Goal: Transaction & Acquisition: Download file/media

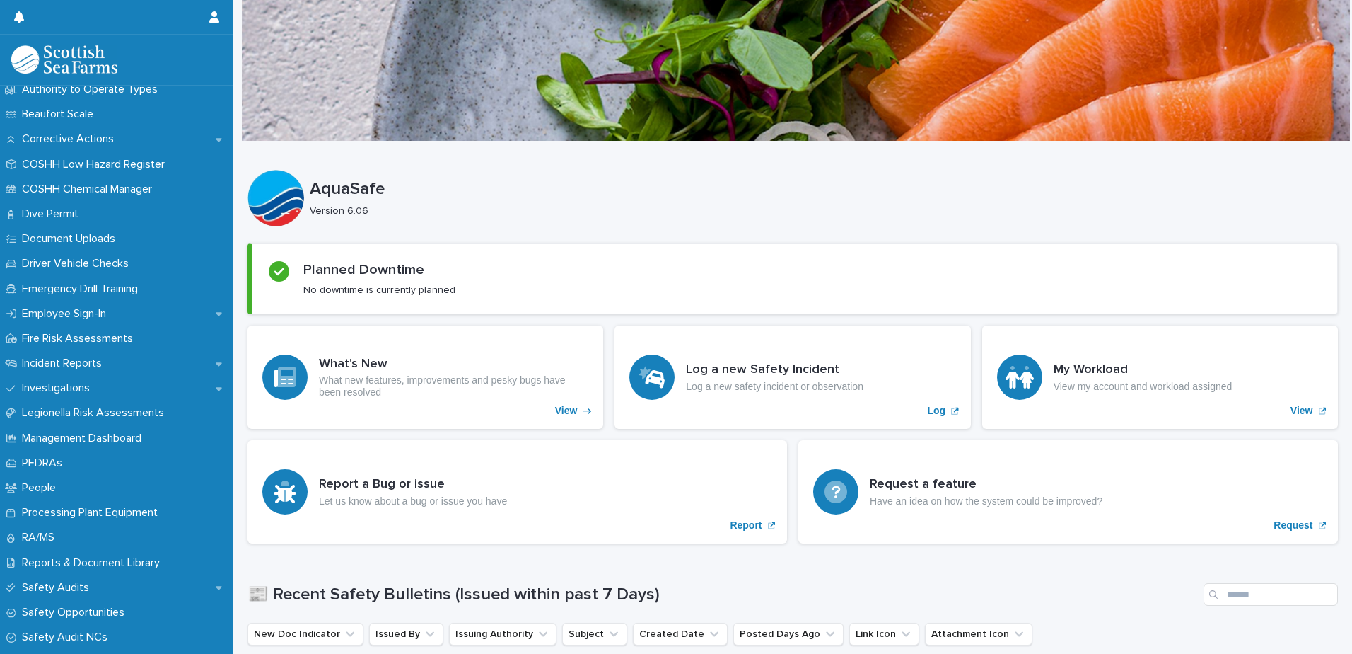
scroll to position [347, 0]
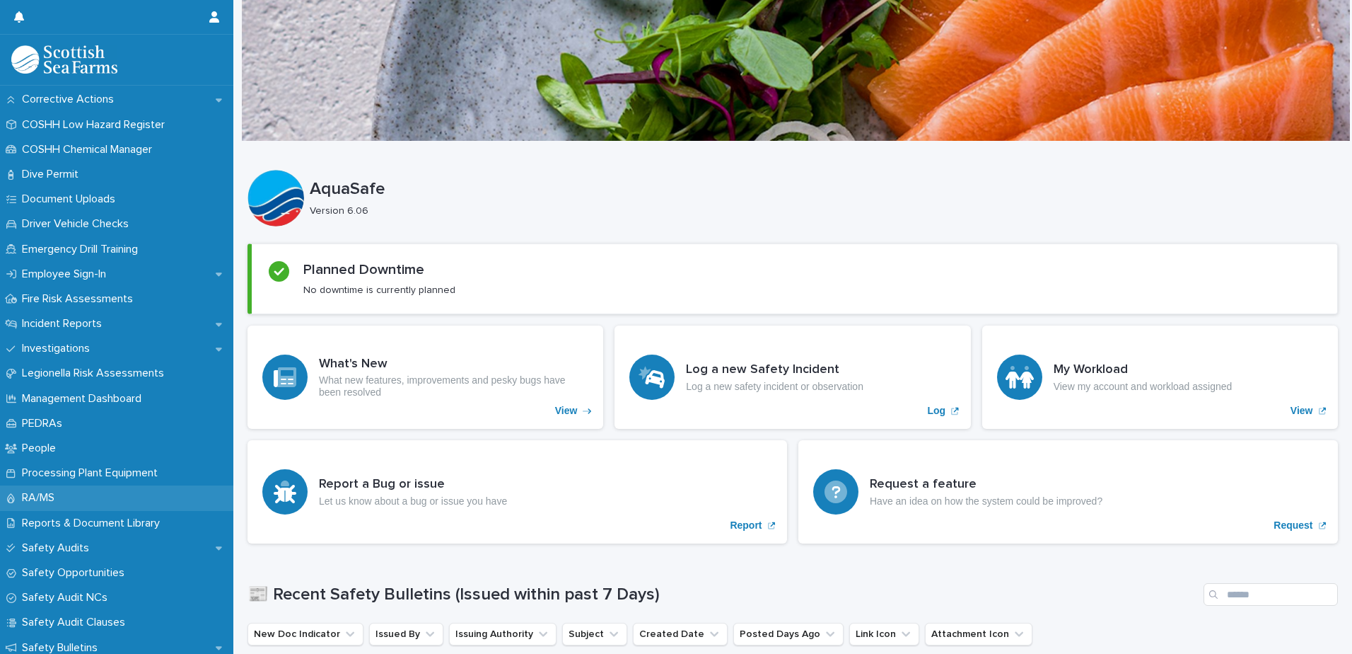
click at [45, 489] on div "RA/MS" at bounding box center [116, 497] width 233 height 25
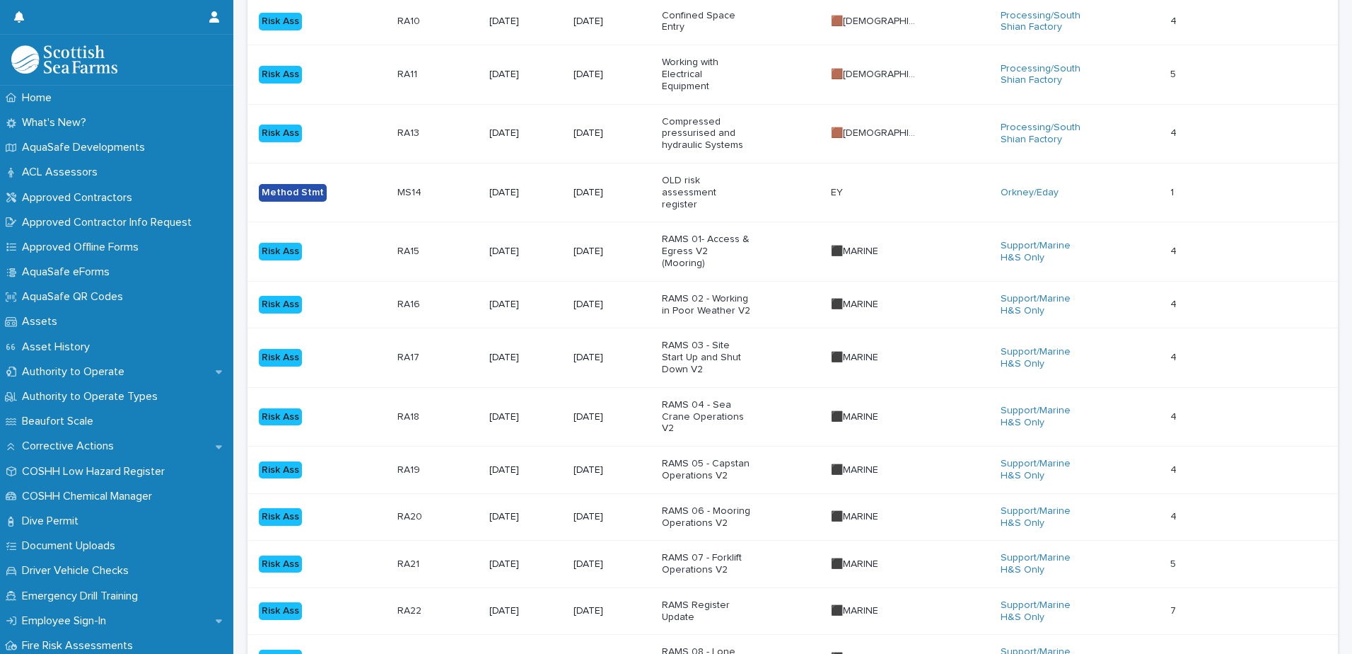
scroll to position [348, 0]
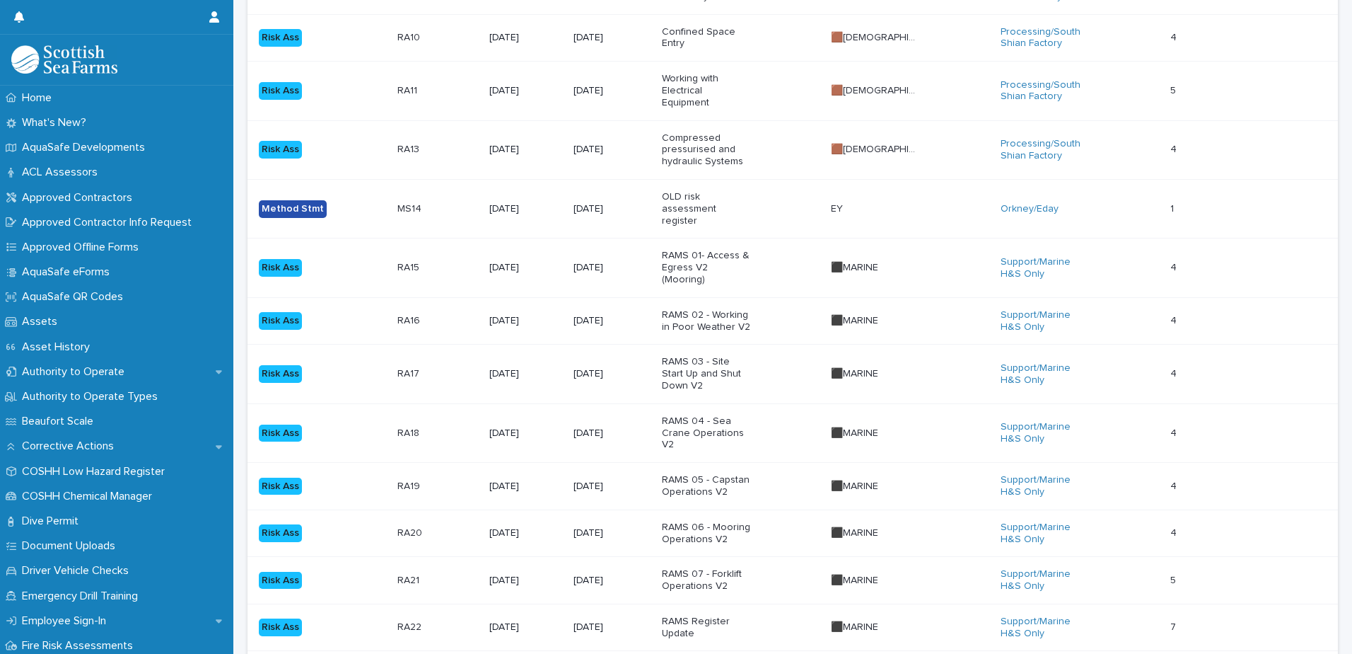
click at [750, 250] on p "RAMS 01- Access & Egress V2 (Mooring)" at bounding box center [706, 267] width 88 height 35
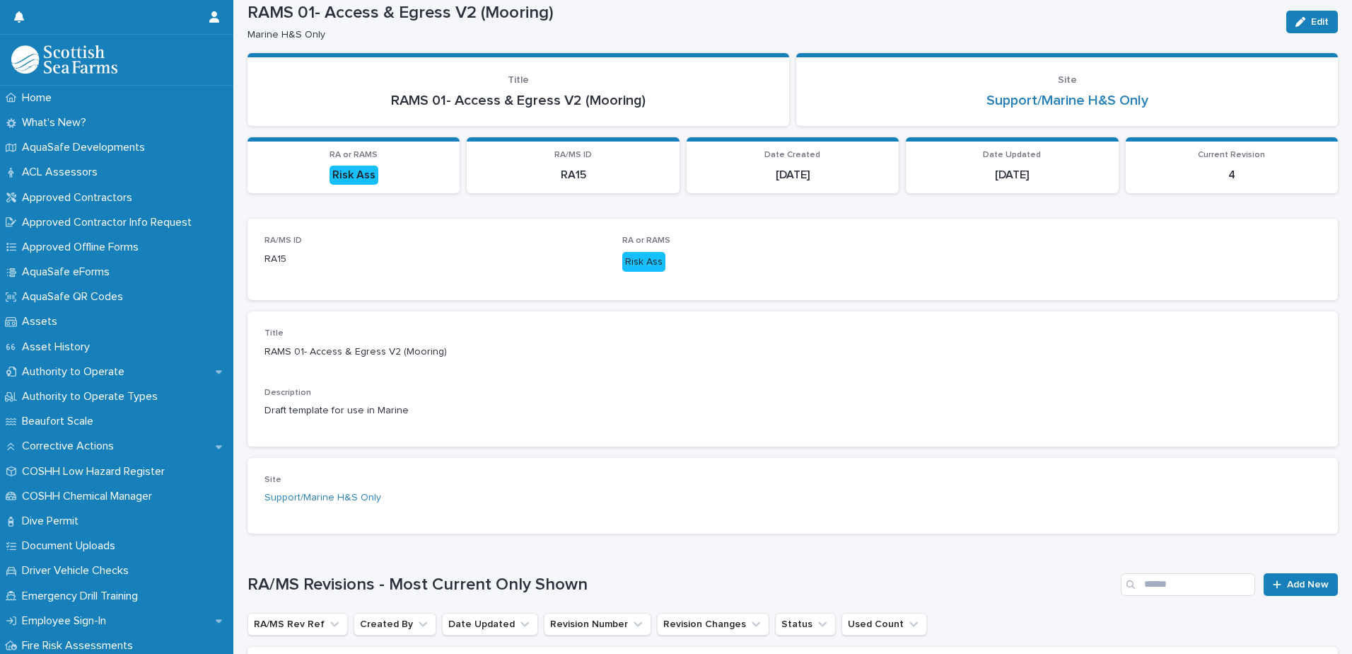
scroll to position [226, 0]
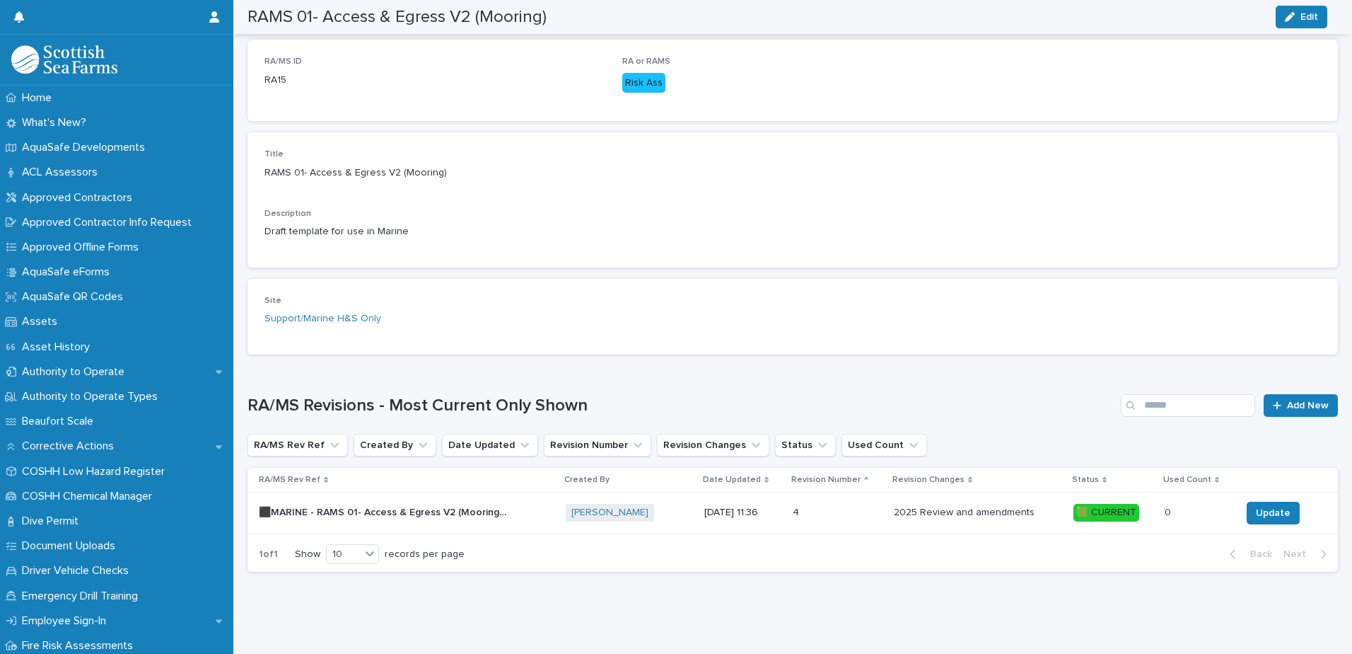
click at [394, 504] on p "⬛MARINE - RAMS 01- Access & Egress V2 (Mooring) - Rev 4 🟩" at bounding box center [384, 511] width 250 height 15
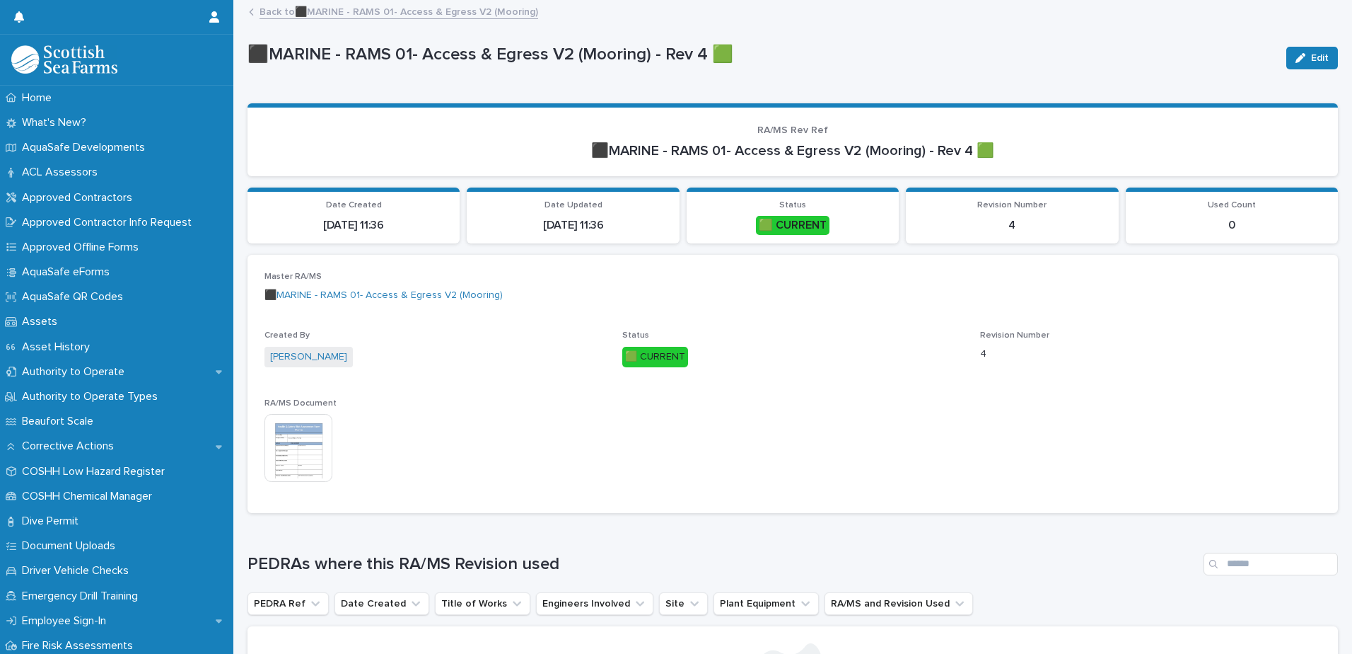
click at [296, 450] on img at bounding box center [299, 448] width 68 height 68
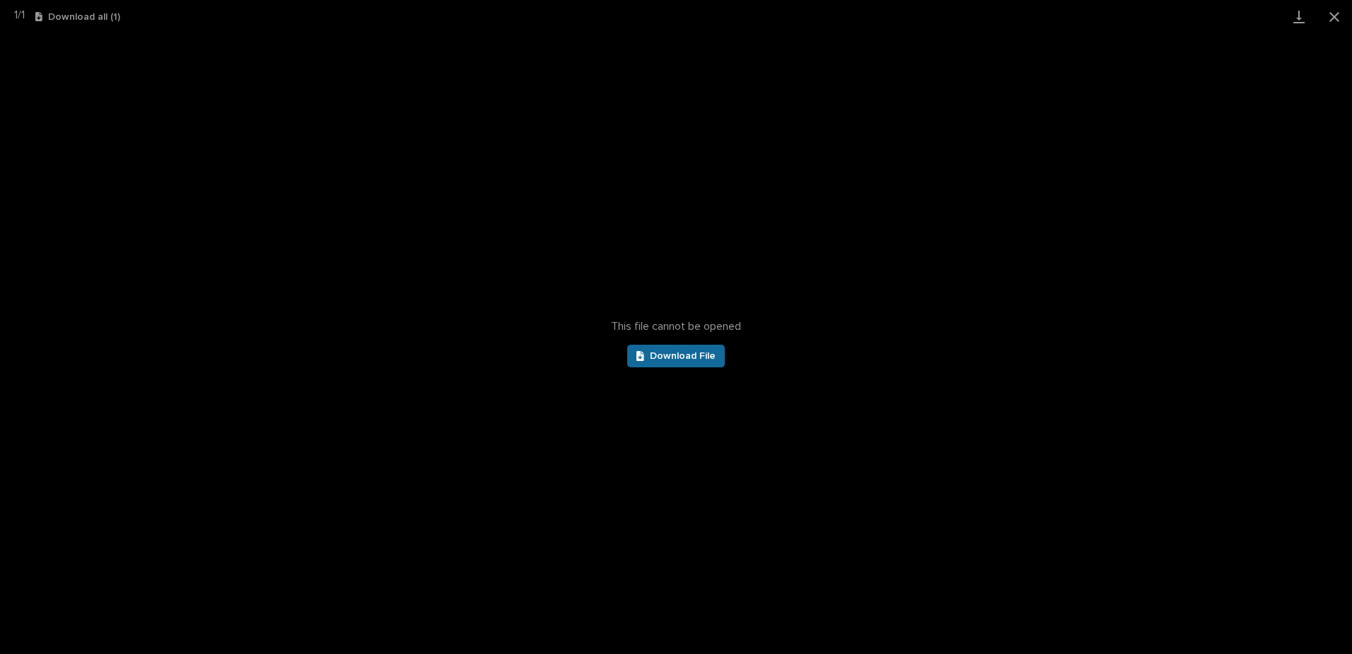
click at [666, 359] on span "Download File" at bounding box center [683, 356] width 66 height 10
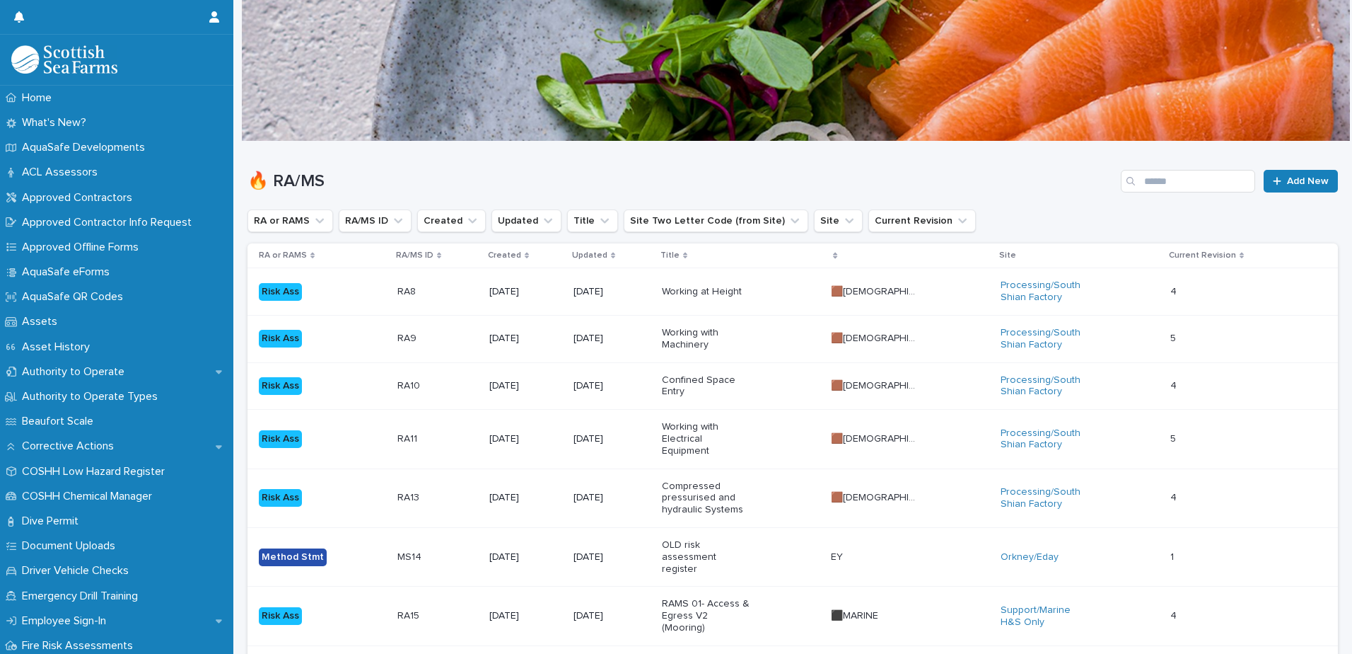
scroll to position [45, 0]
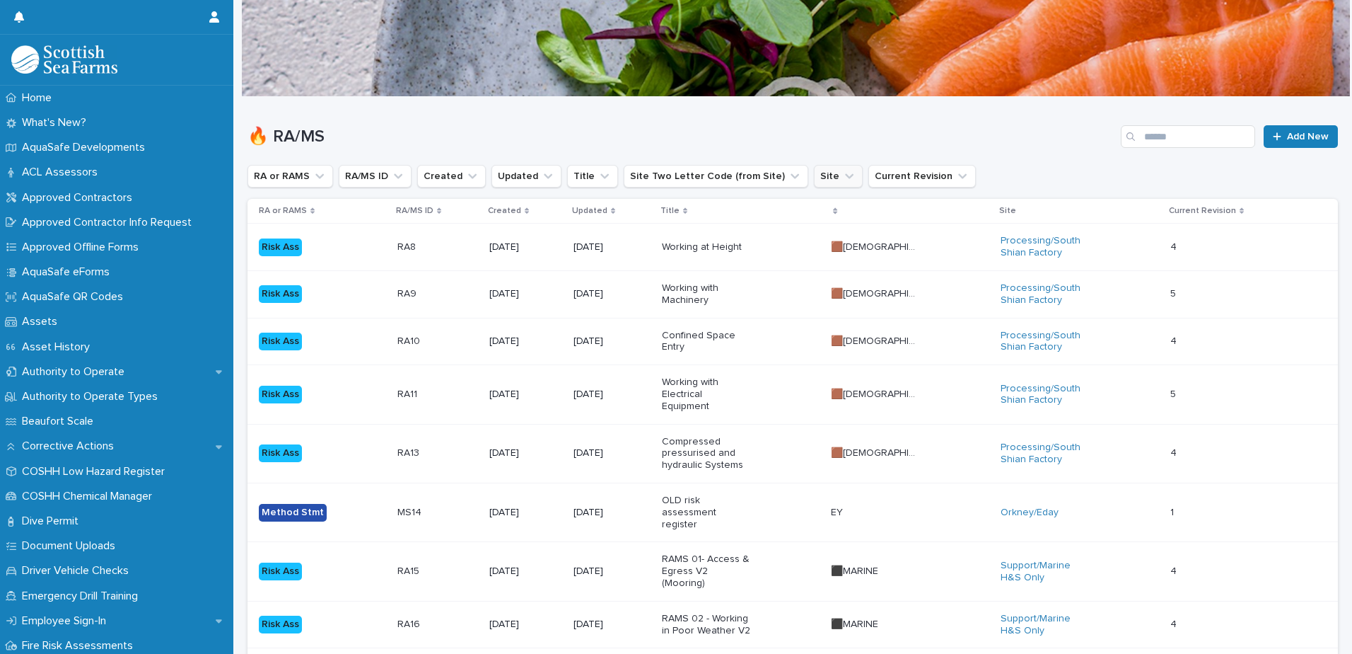
click at [842, 175] on icon "Site" at bounding box center [849, 176] width 14 height 14
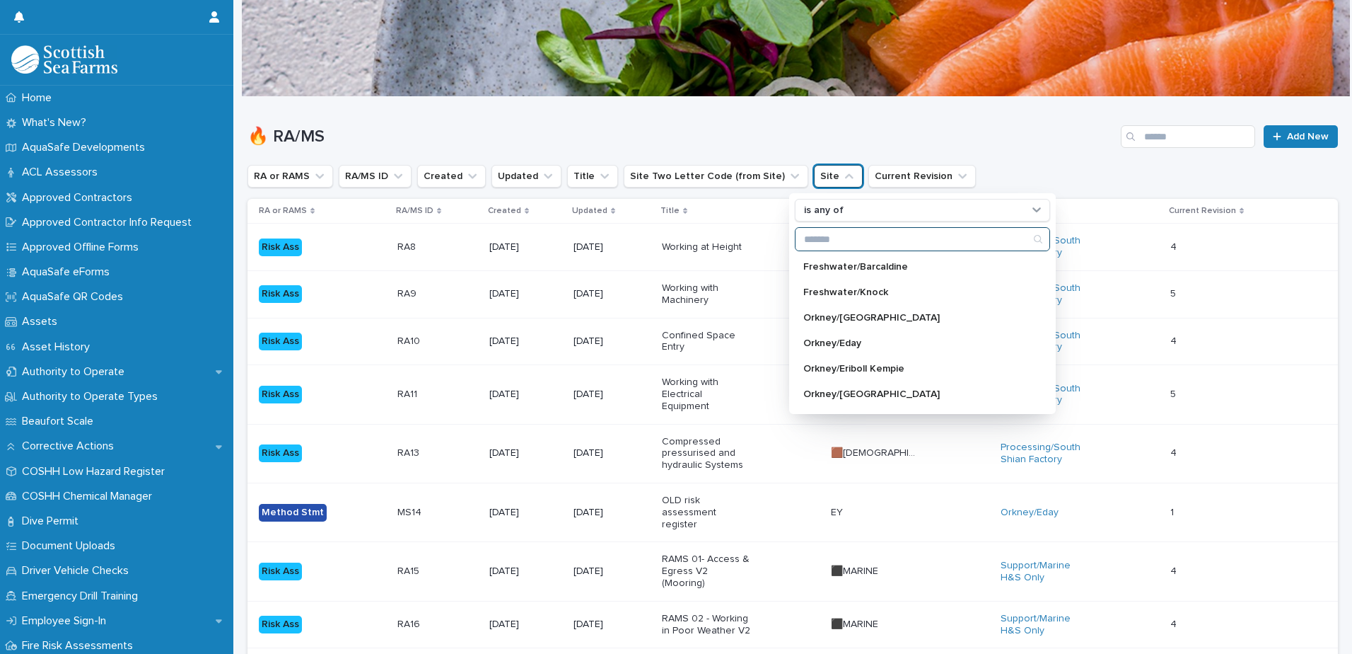
click at [942, 240] on input "Search" at bounding box center [923, 239] width 254 height 23
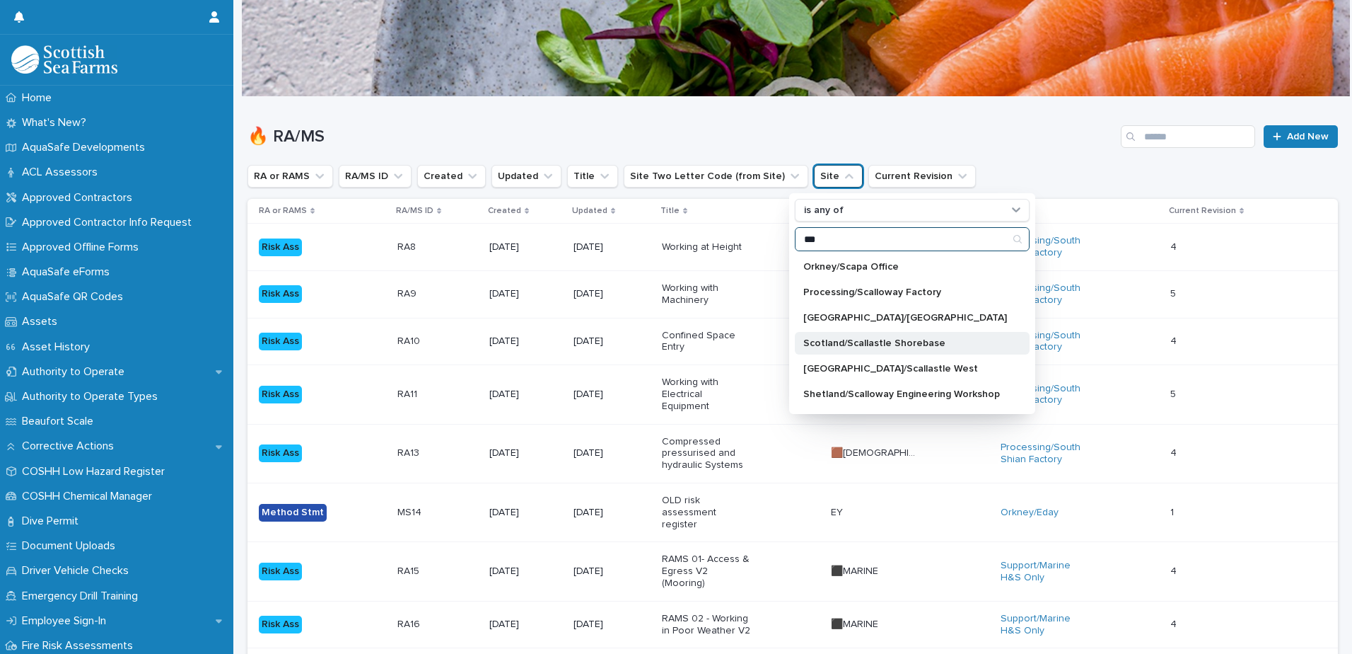
type input "***"
click at [876, 342] on p "Scotland/Scallastle Shorebase" at bounding box center [906, 343] width 204 height 10
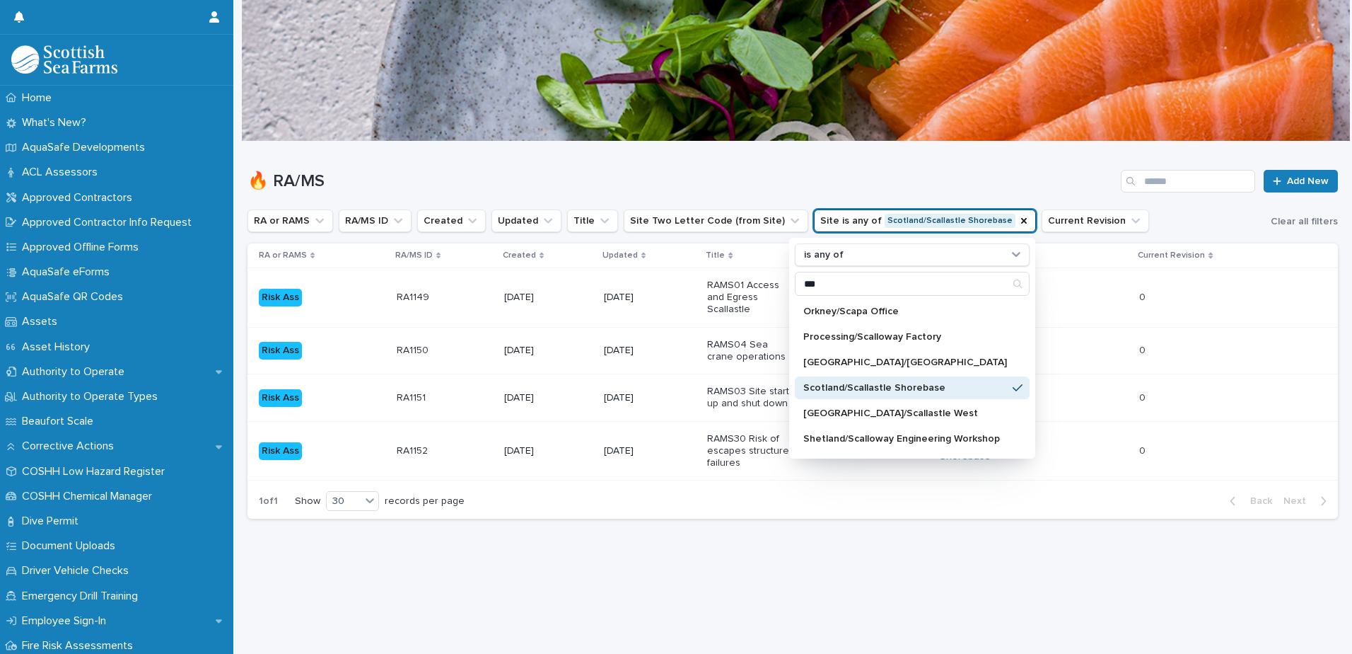
scroll to position [11, 0]
click at [635, 562] on div "Loading... Saving… Loading... Saving… 🔥 RA/MS Add New RA or RAMS RA/MS ID Creat…" at bounding box center [792, 379] width 1105 height 477
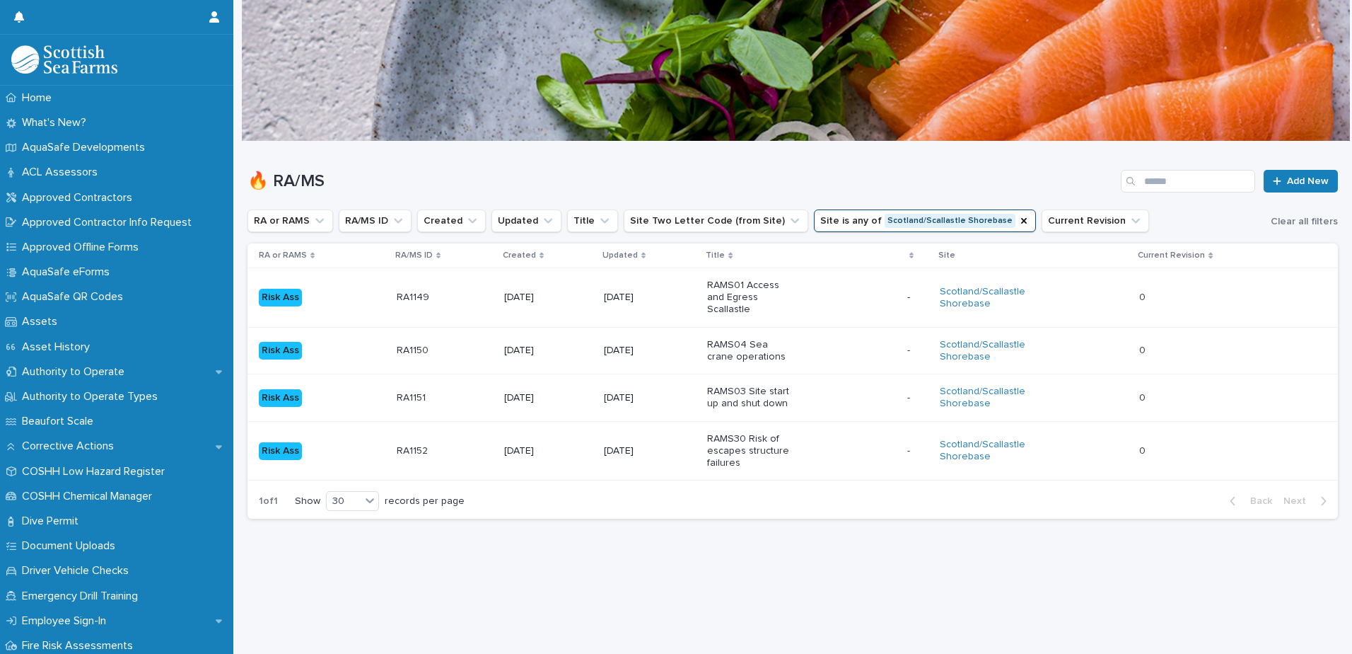
click at [738, 339] on p "RAMS04 Sea crane operations" at bounding box center [751, 351] width 88 height 24
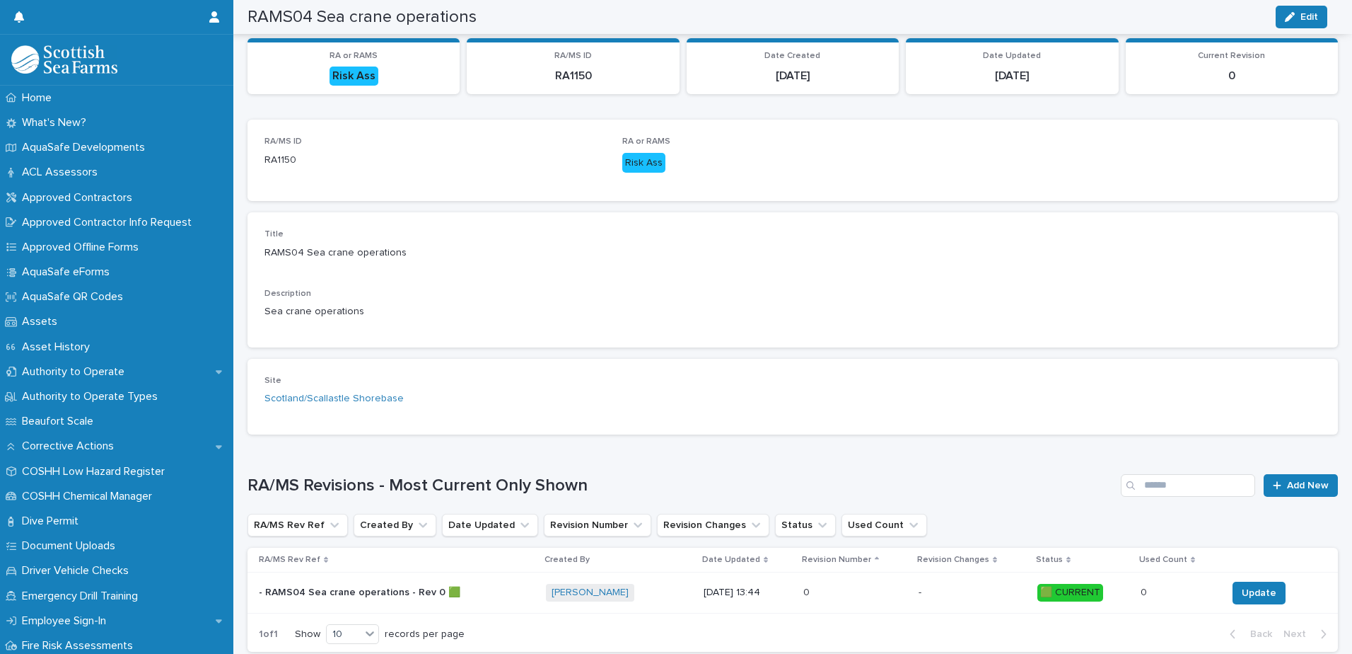
scroll to position [226, 0]
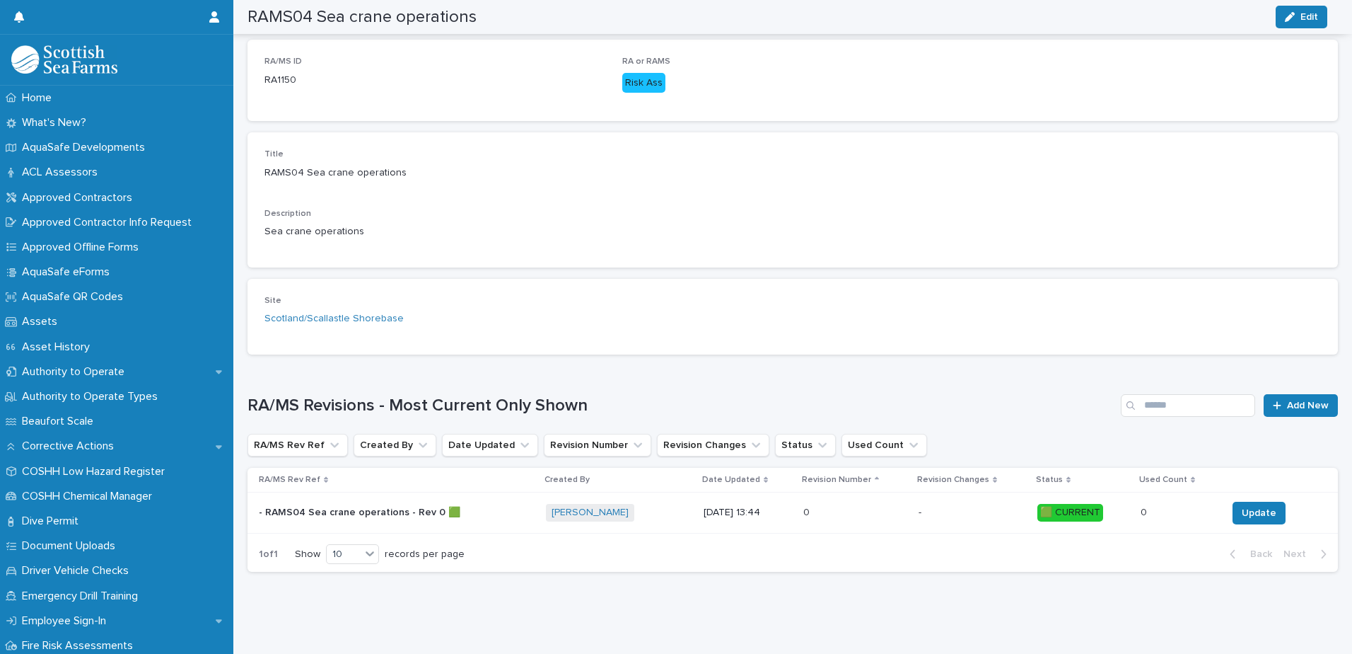
click at [379, 504] on p "- RAMS04 Sea crane operations - Rev 0 🟩" at bounding box center [361, 511] width 204 height 15
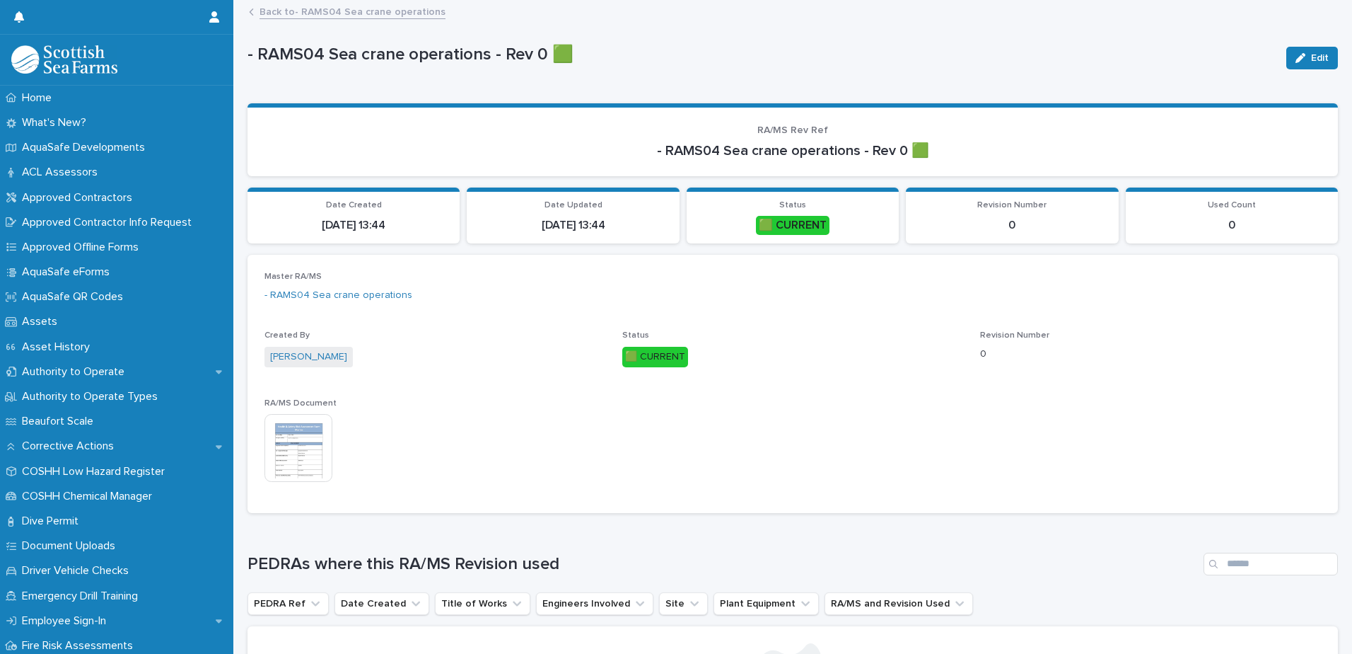
click at [294, 458] on img at bounding box center [299, 448] width 68 height 68
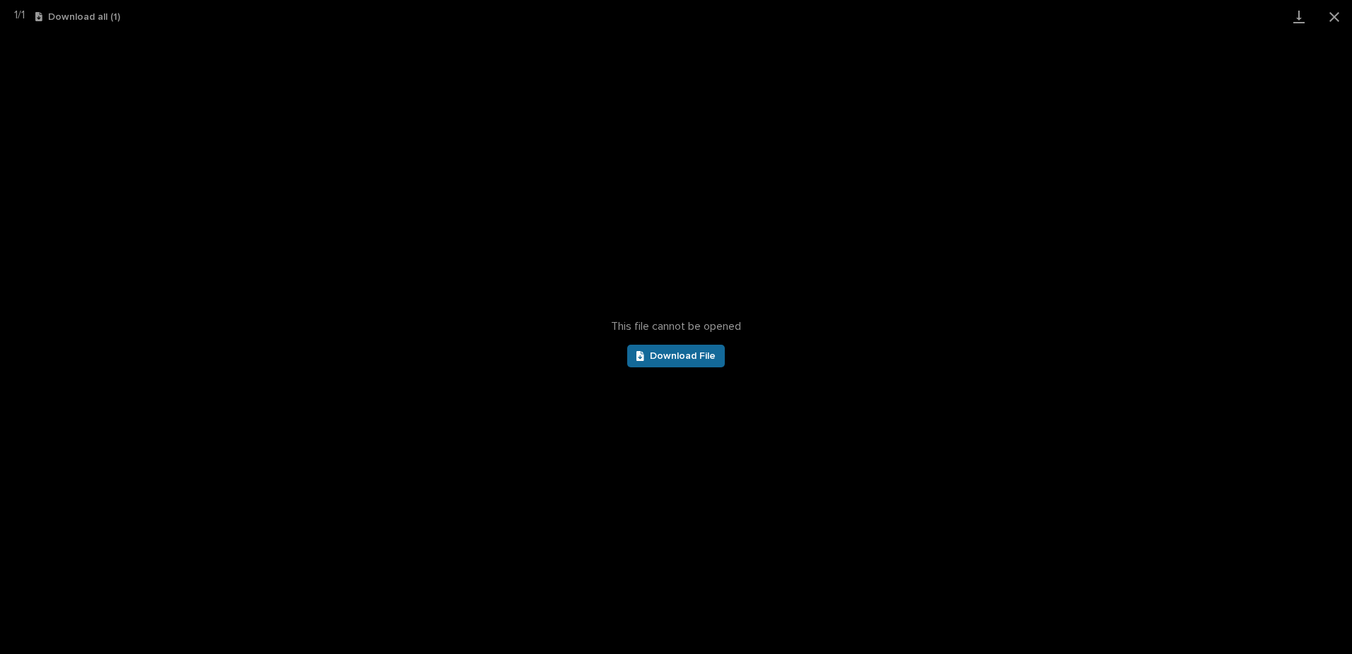
click at [676, 359] on span "Download File" at bounding box center [683, 356] width 66 height 10
click at [1330, 18] on button "Close gallery" at bounding box center [1334, 16] width 35 height 33
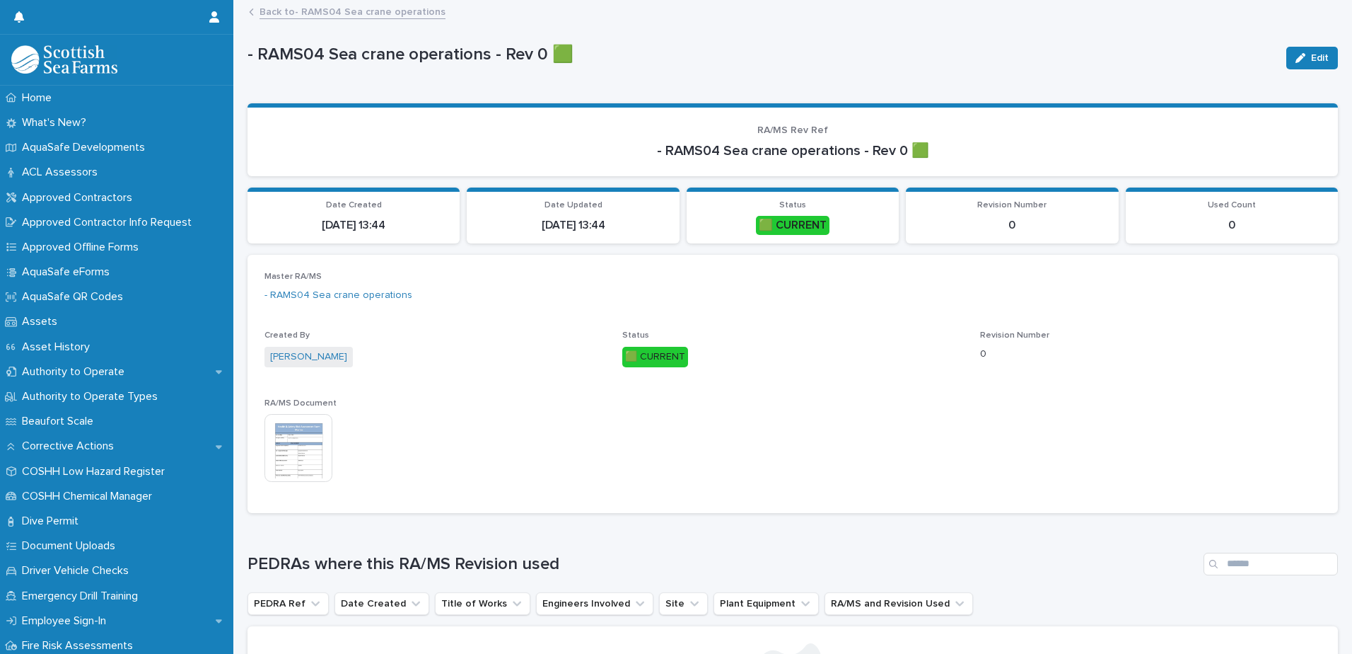
click at [274, 13] on link "Back to - RAMS04 Sea crane operations" at bounding box center [353, 11] width 186 height 16
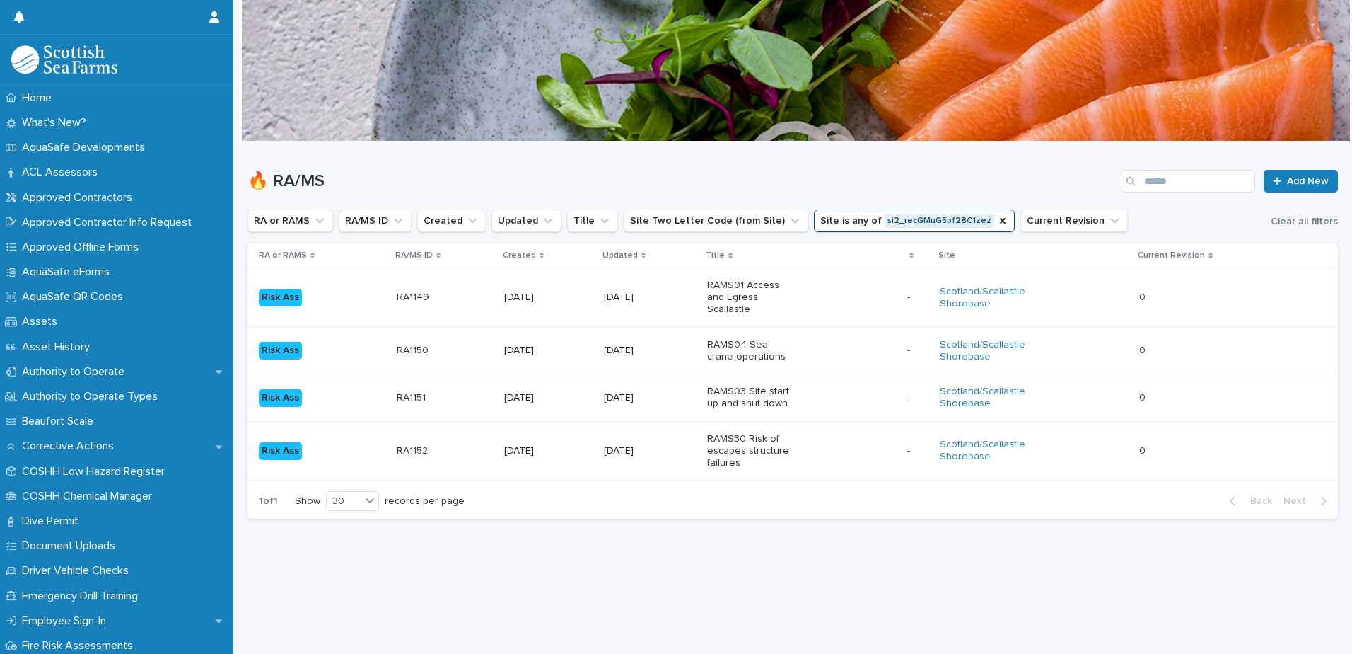
click at [723, 296] on p "RAMS01 Access and Egress Scallastle" at bounding box center [751, 296] width 88 height 35
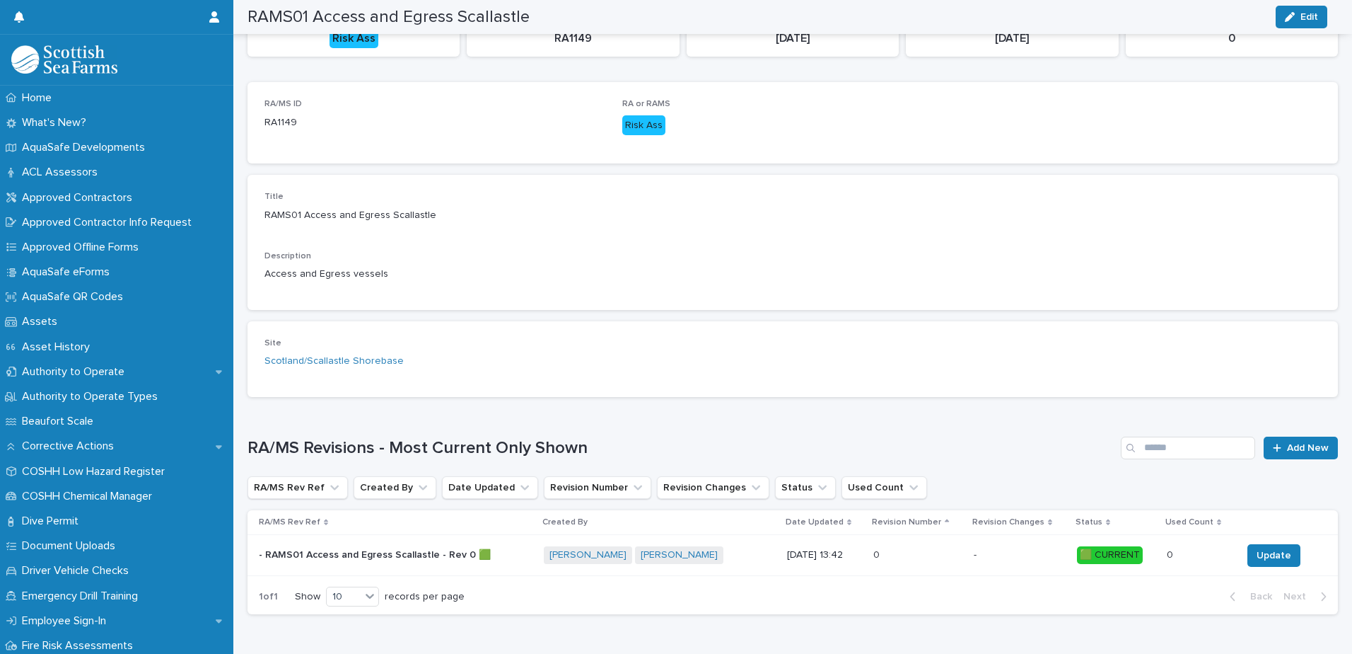
scroll to position [226, 0]
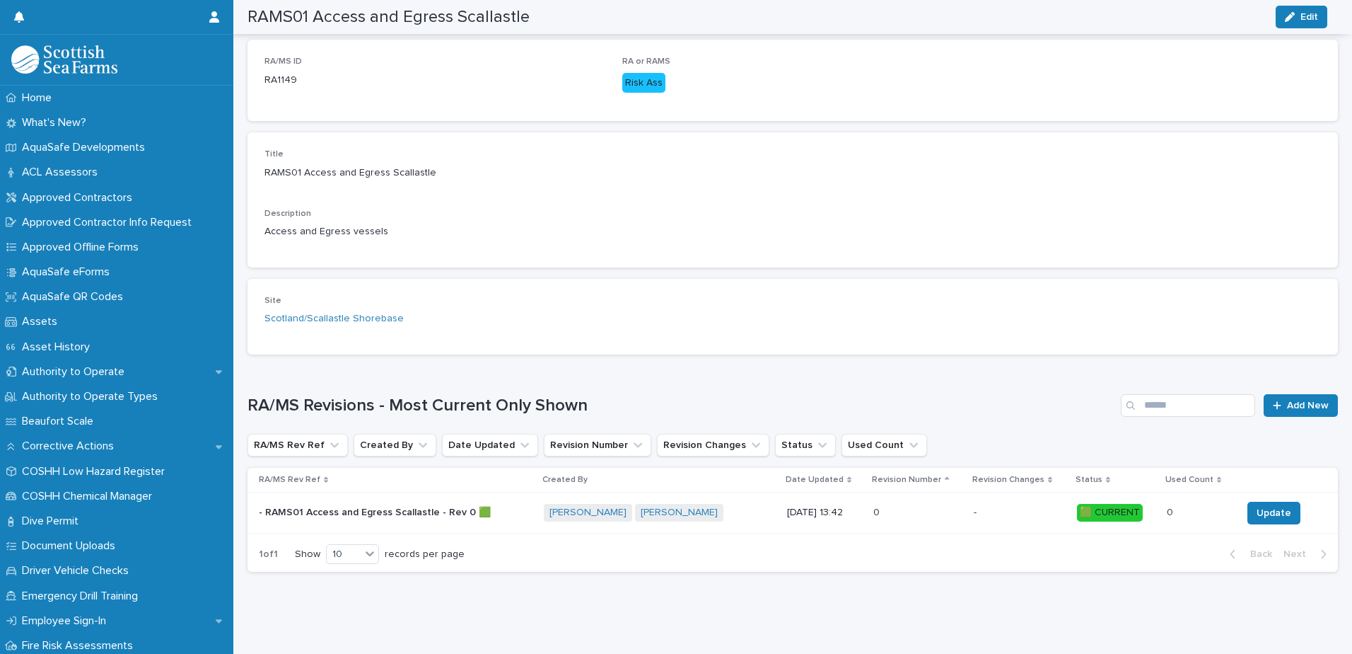
click at [364, 504] on p "- RAMS01 Access and Egress Scallastle - Rev 0 🟩" at bounding box center [376, 511] width 235 height 15
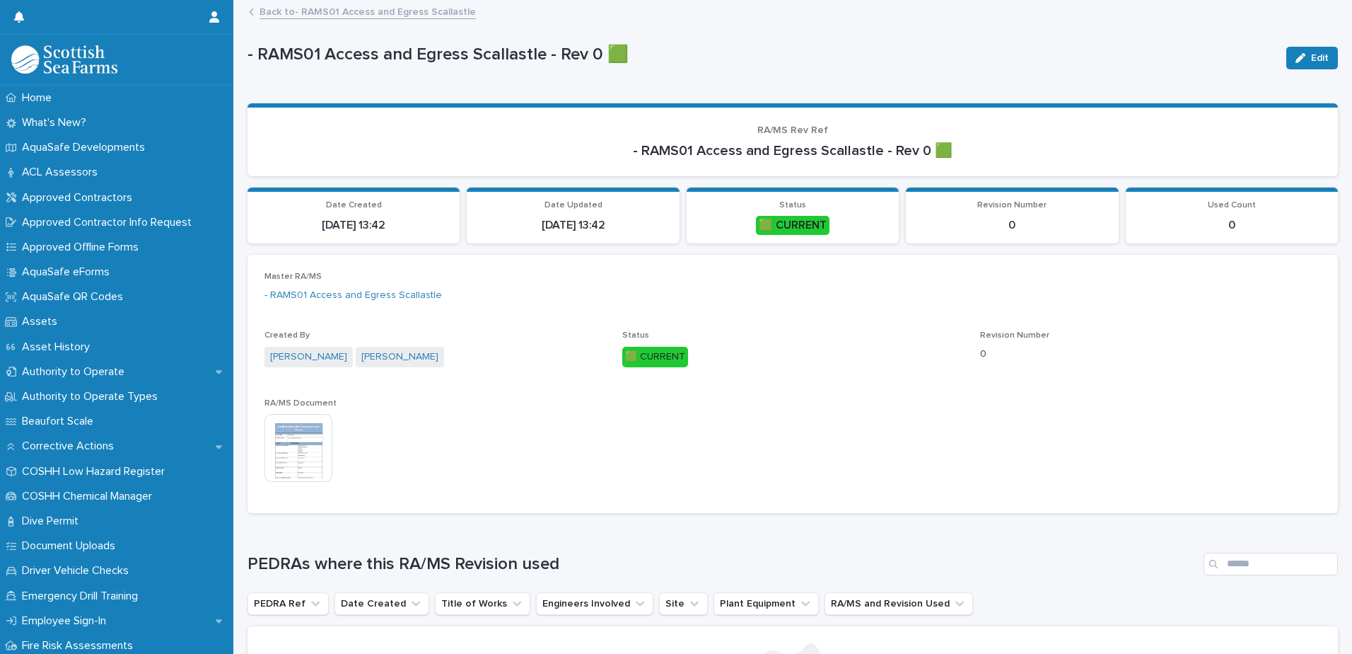
click at [310, 447] on img at bounding box center [299, 448] width 68 height 68
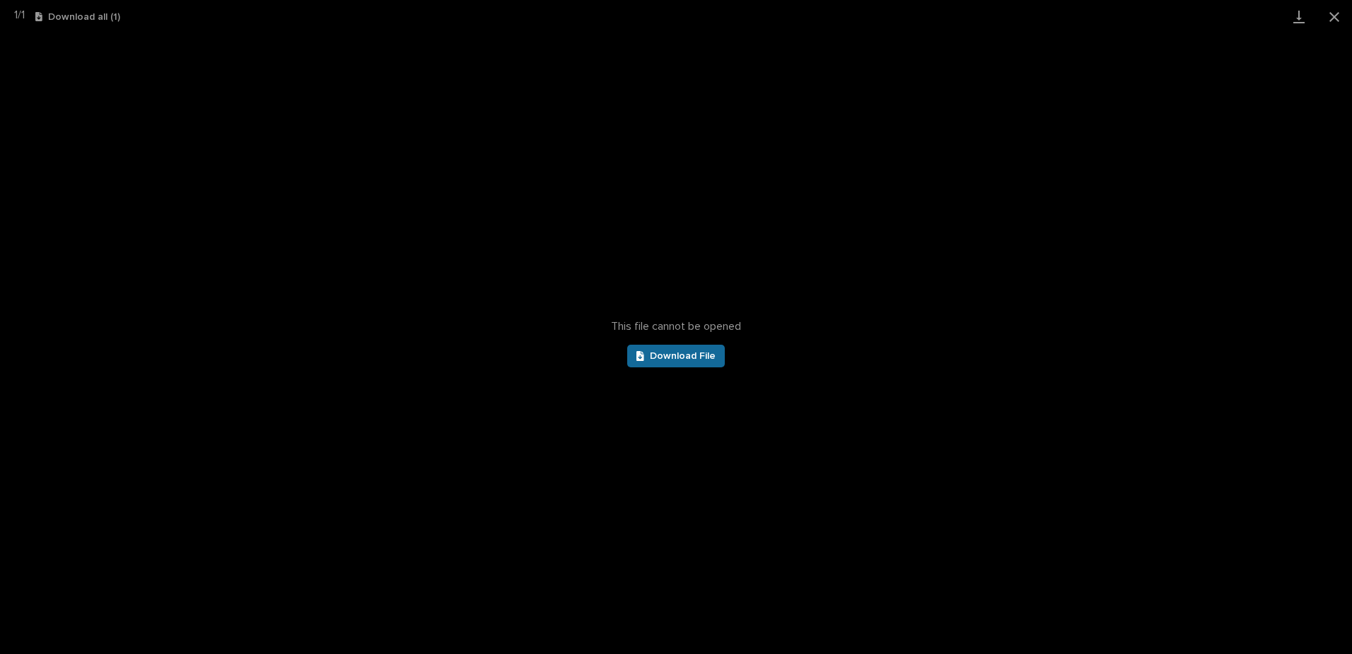
click at [680, 357] on span "Download File" at bounding box center [683, 356] width 66 height 10
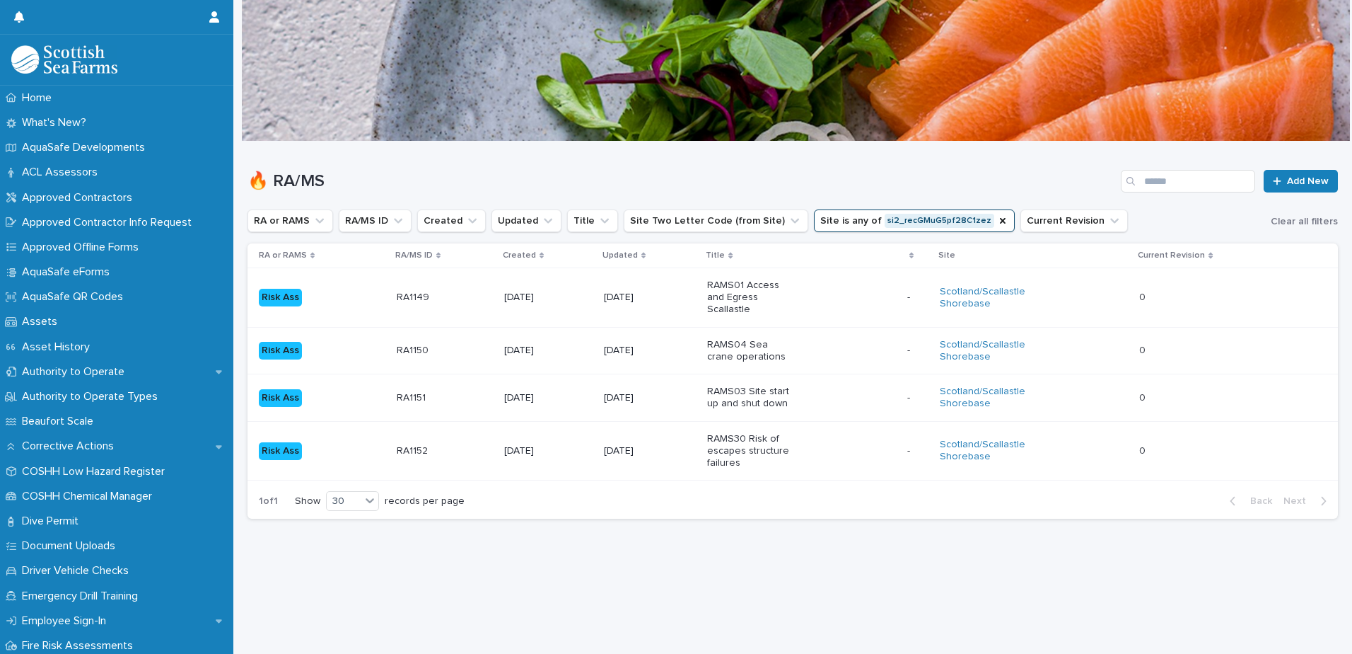
click at [724, 436] on p "RAMS30 Risk of escapes structure failures" at bounding box center [751, 450] width 88 height 35
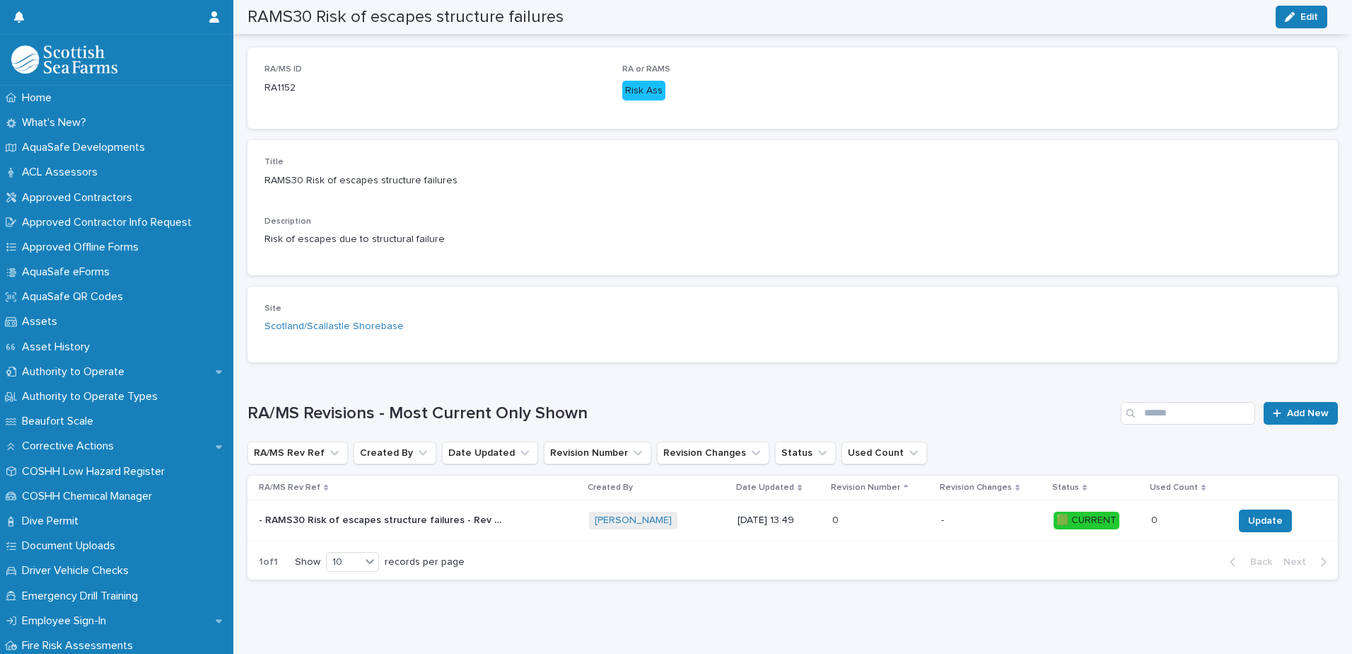
scroll to position [209, 0]
click at [347, 518] on p "- RAMS30 Risk of escapes structure failures - Rev 0 🟩" at bounding box center [384, 516] width 250 height 15
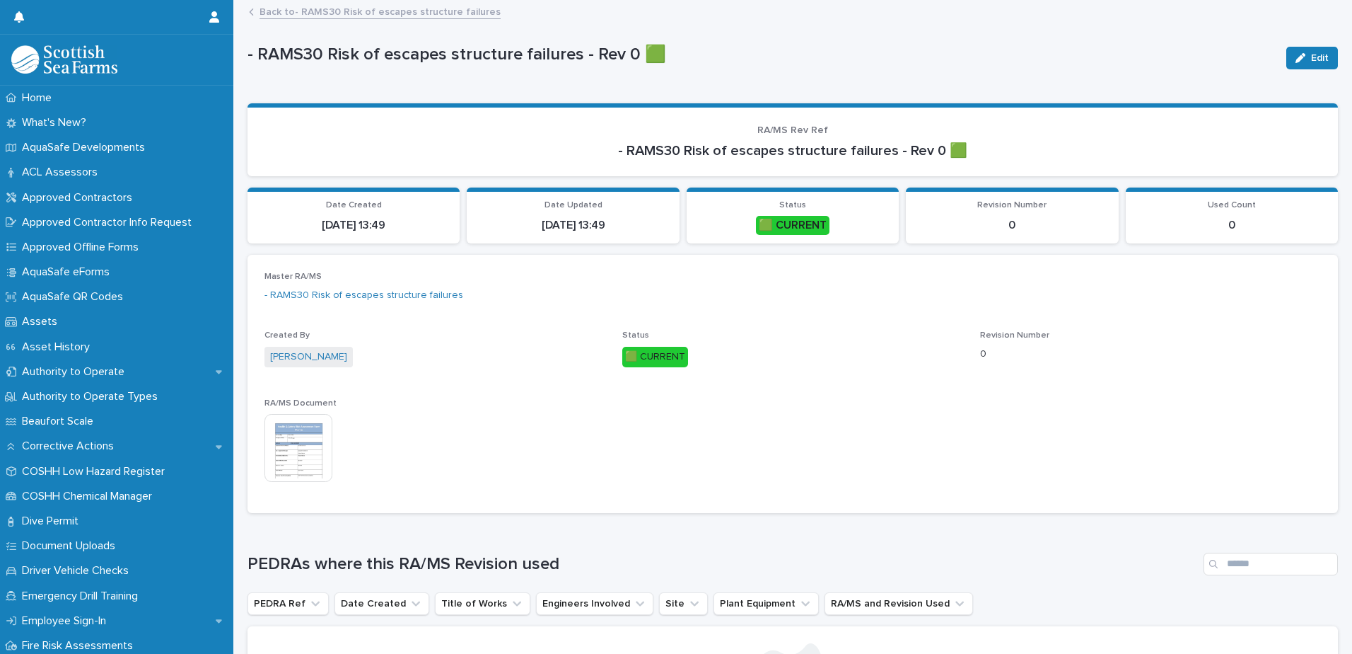
click at [294, 440] on img at bounding box center [299, 448] width 68 height 68
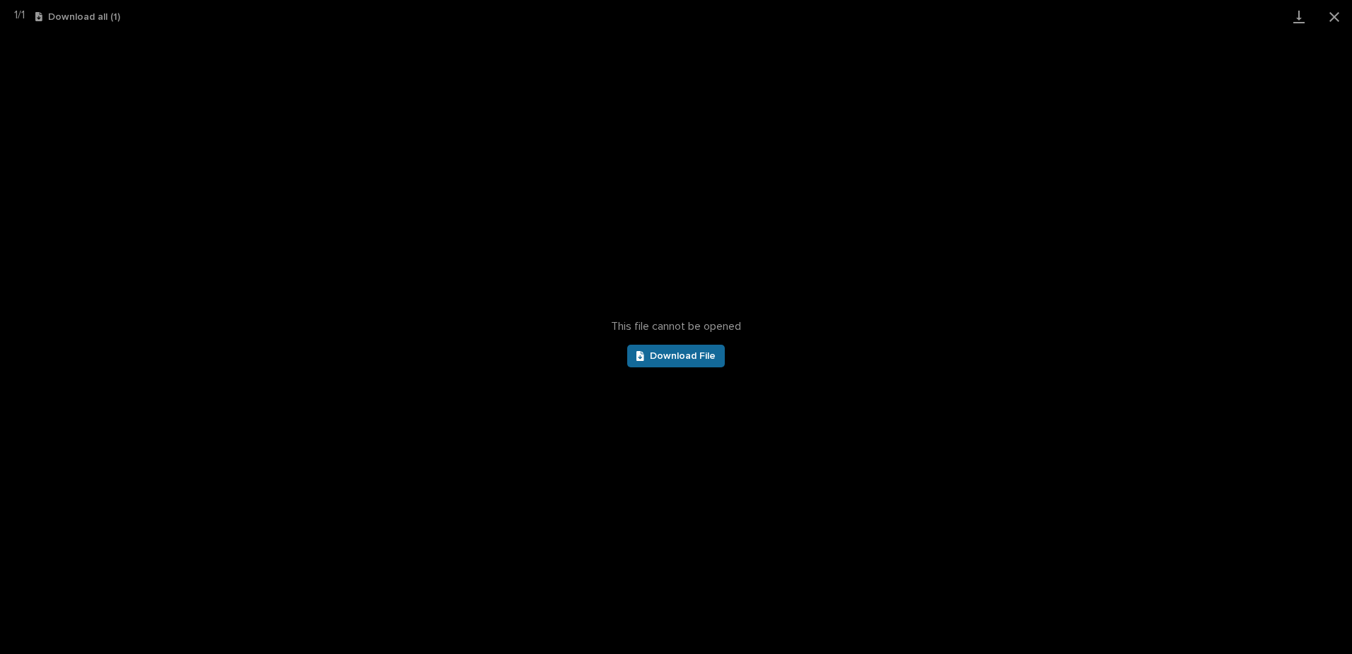
click at [682, 349] on link "Download File" at bounding box center [676, 355] width 98 height 23
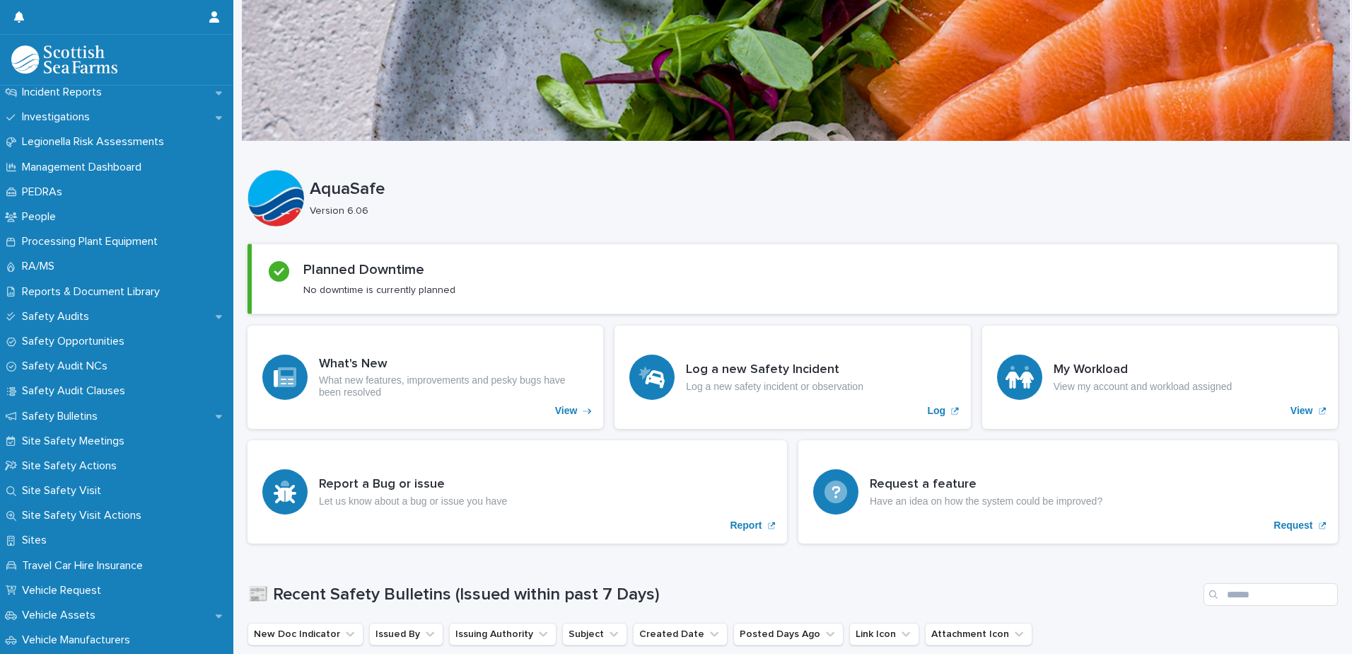
scroll to position [582, 0]
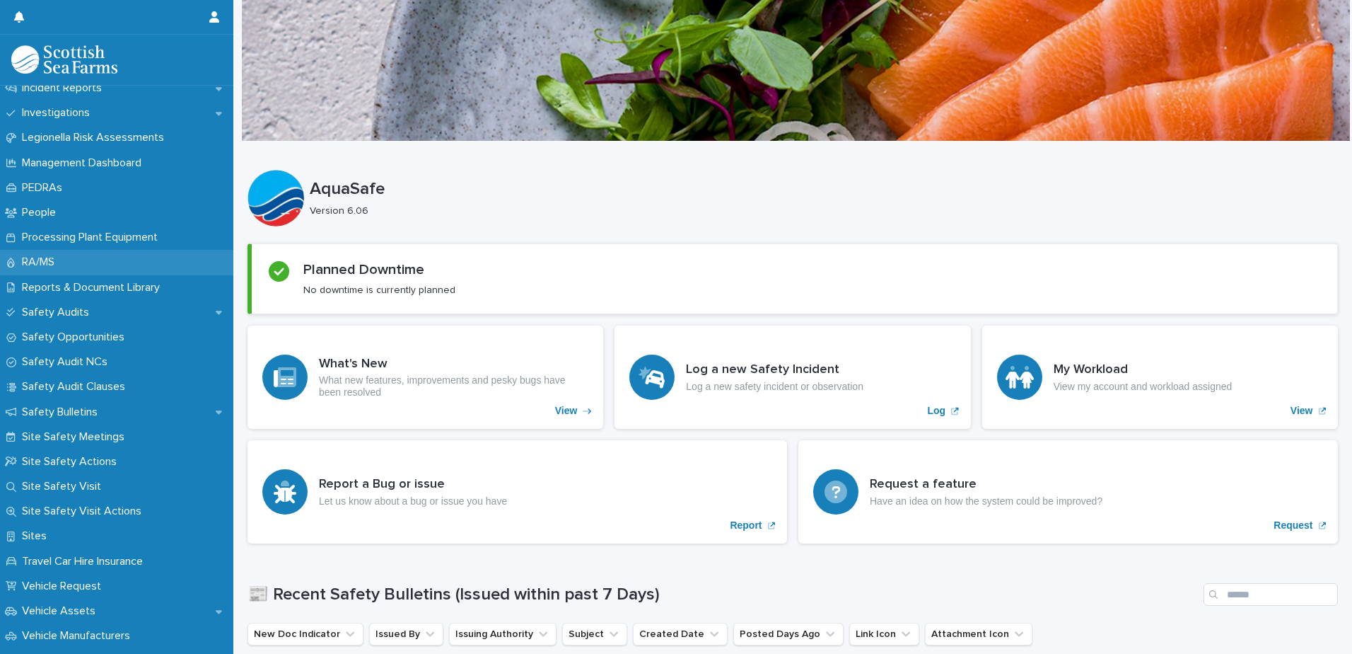
click at [37, 259] on p "RA/MS" at bounding box center [41, 261] width 50 height 13
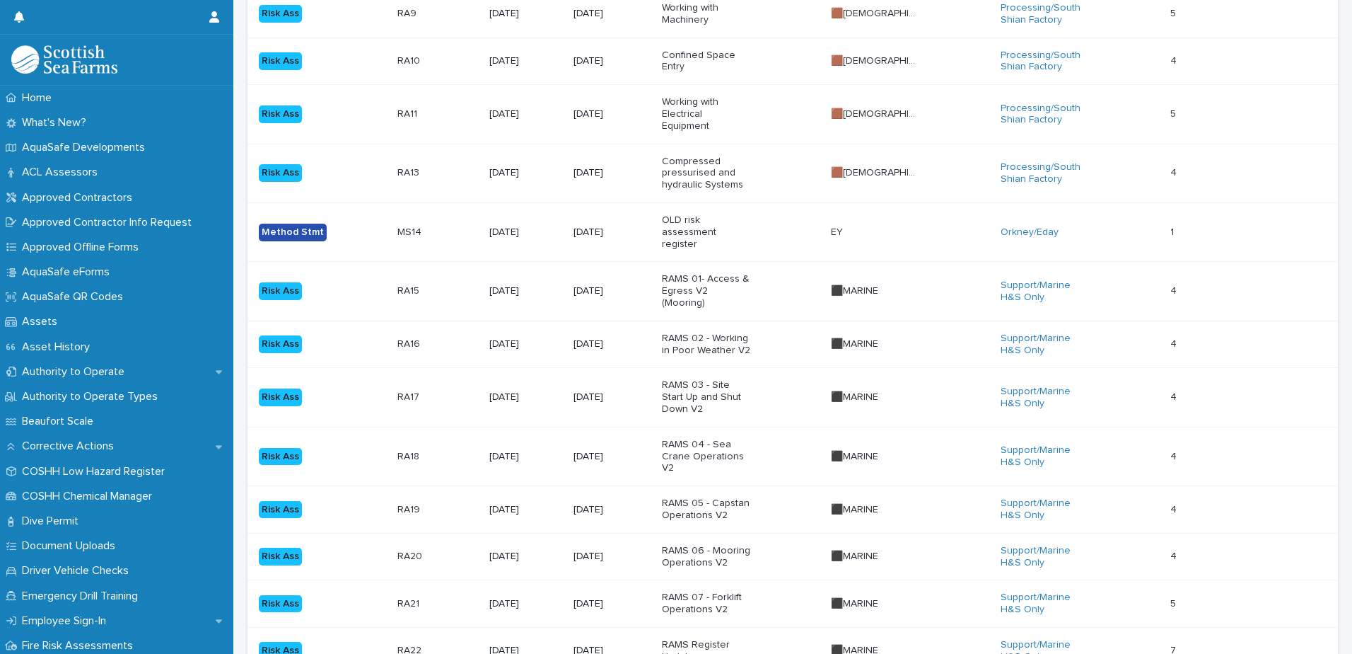
scroll to position [327, 0]
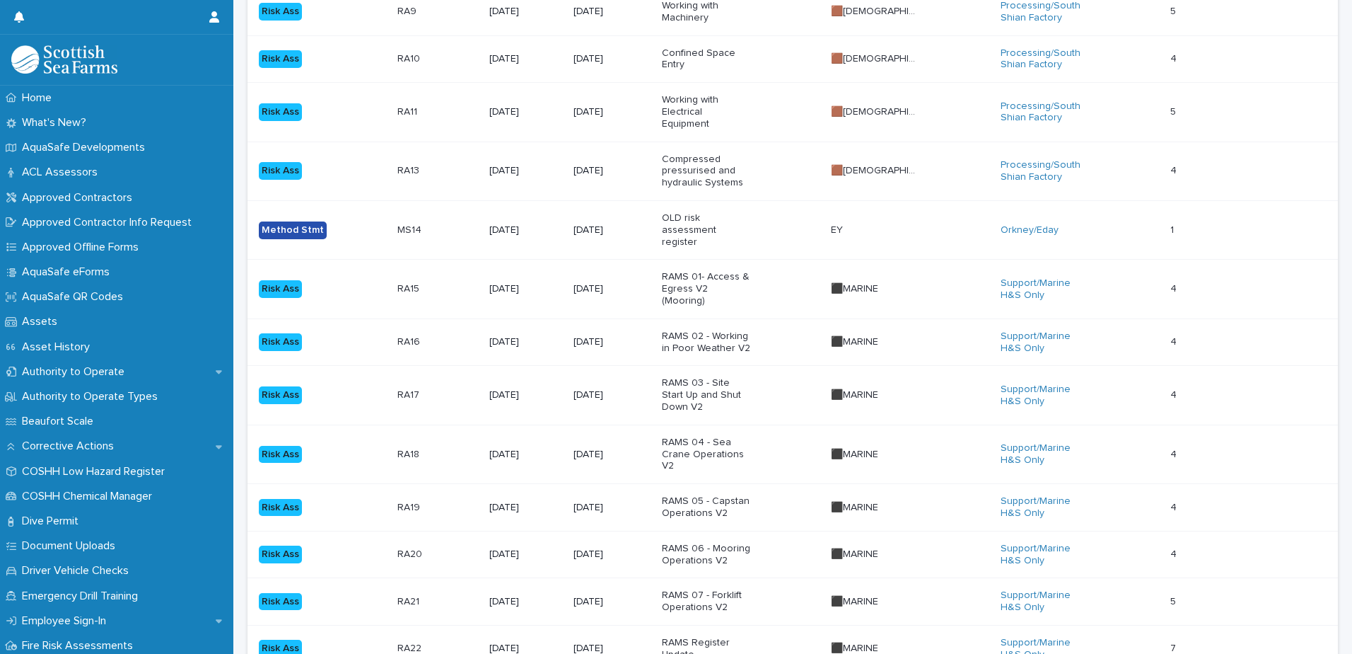
click at [736, 495] on p "RAMS 05 - Capstan Operations V2" at bounding box center [706, 507] width 88 height 24
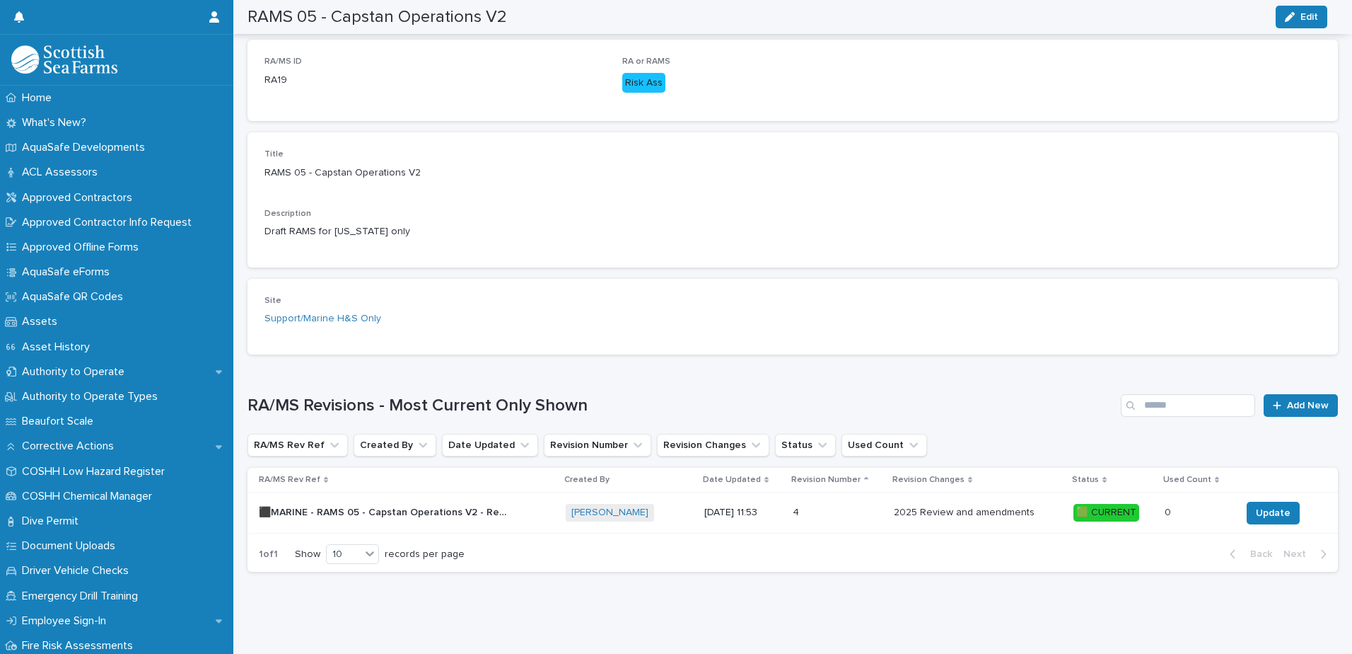
scroll to position [226, 0]
click at [461, 504] on p "⬛MARINE - RAMS 05 - Capstan Operations V2 - Rev 4 🟩" at bounding box center [384, 511] width 250 height 15
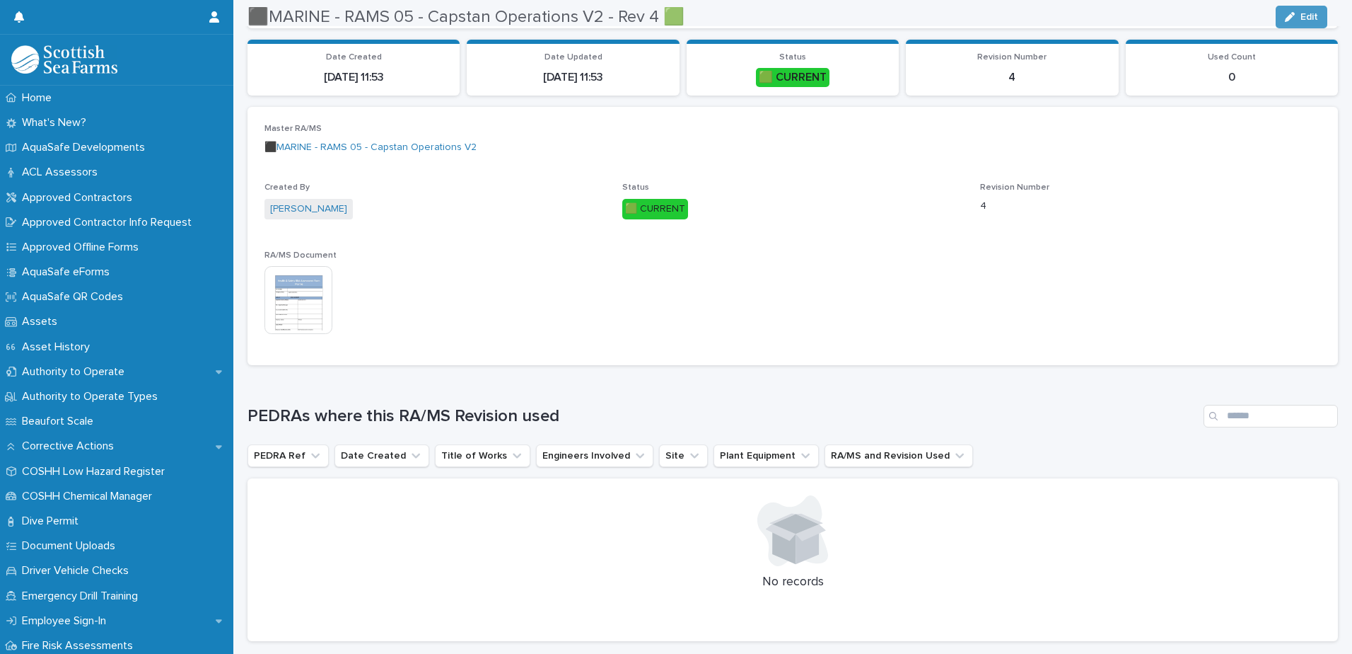
scroll to position [149, 0]
click at [303, 295] on img at bounding box center [299, 299] width 68 height 68
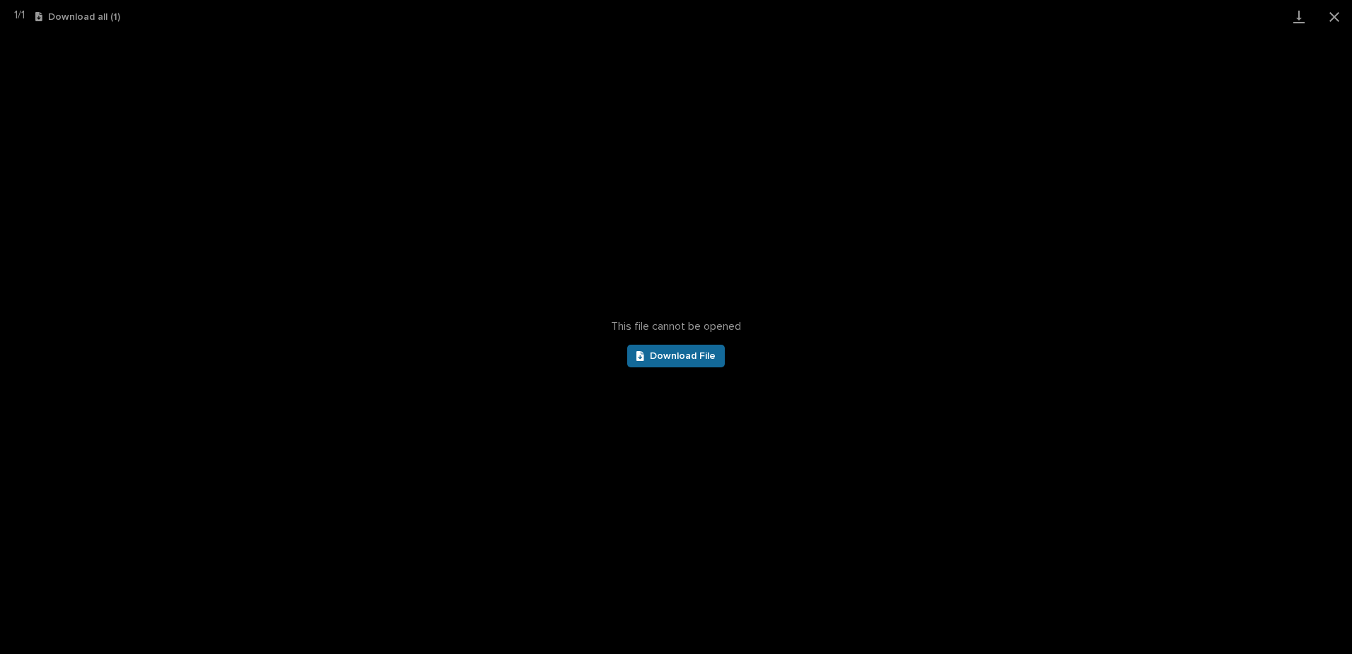
click at [684, 358] on span "Download File" at bounding box center [683, 356] width 66 height 10
